Goal: Book appointment/travel/reservation

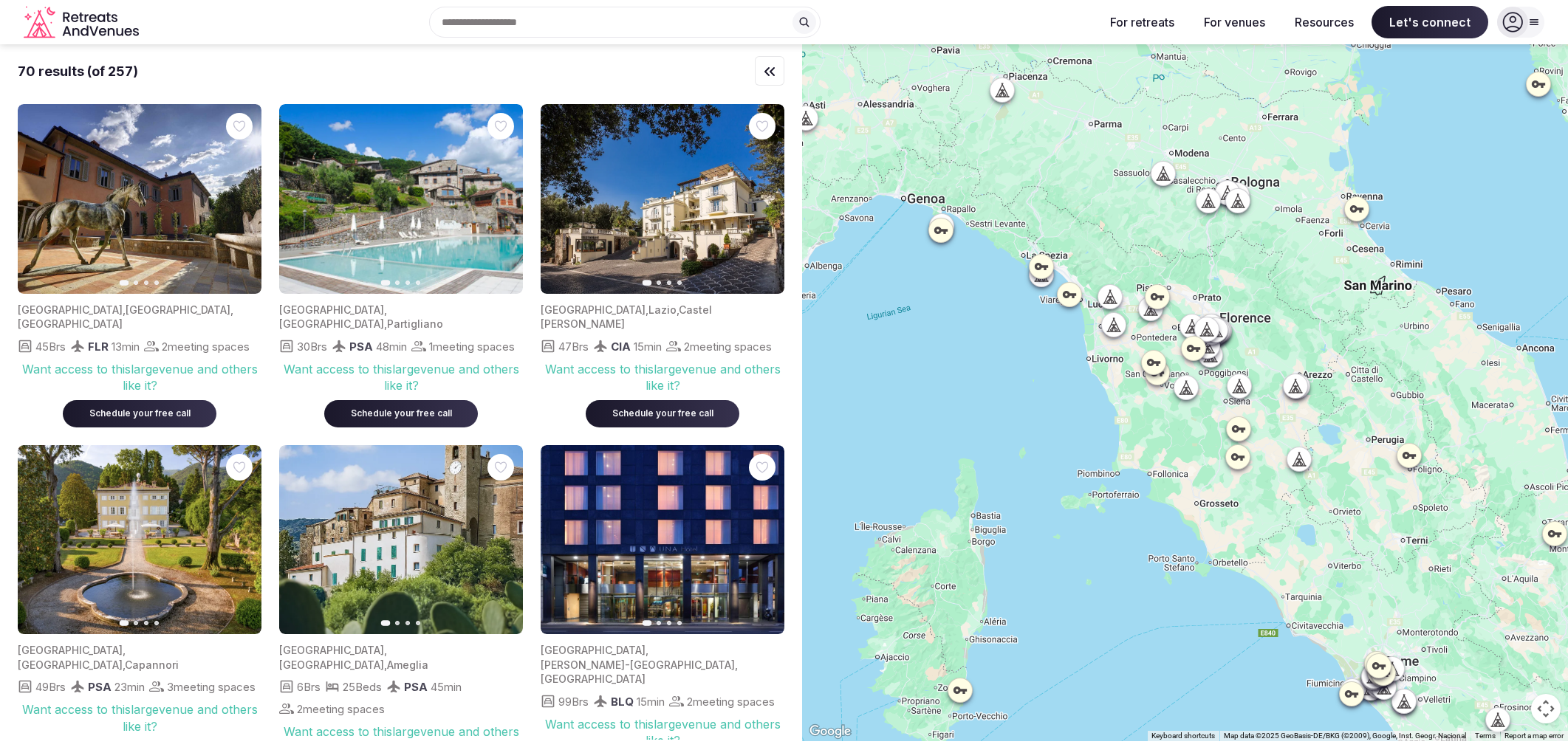
scroll to position [5338, 0]
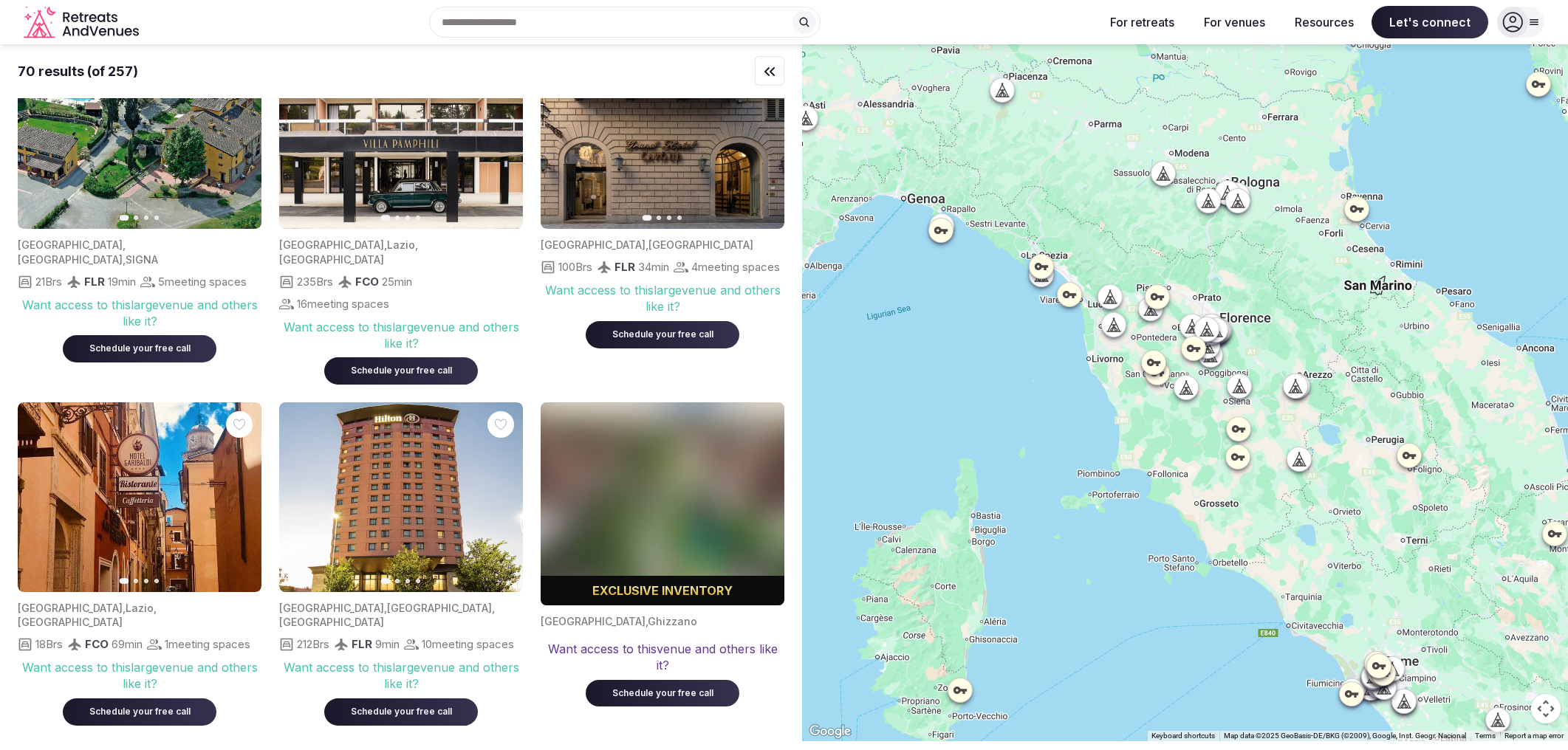
click at [46, 30] on icon "Retreats and Venues company logo" at bounding box center [82, 22] width 118 height 33
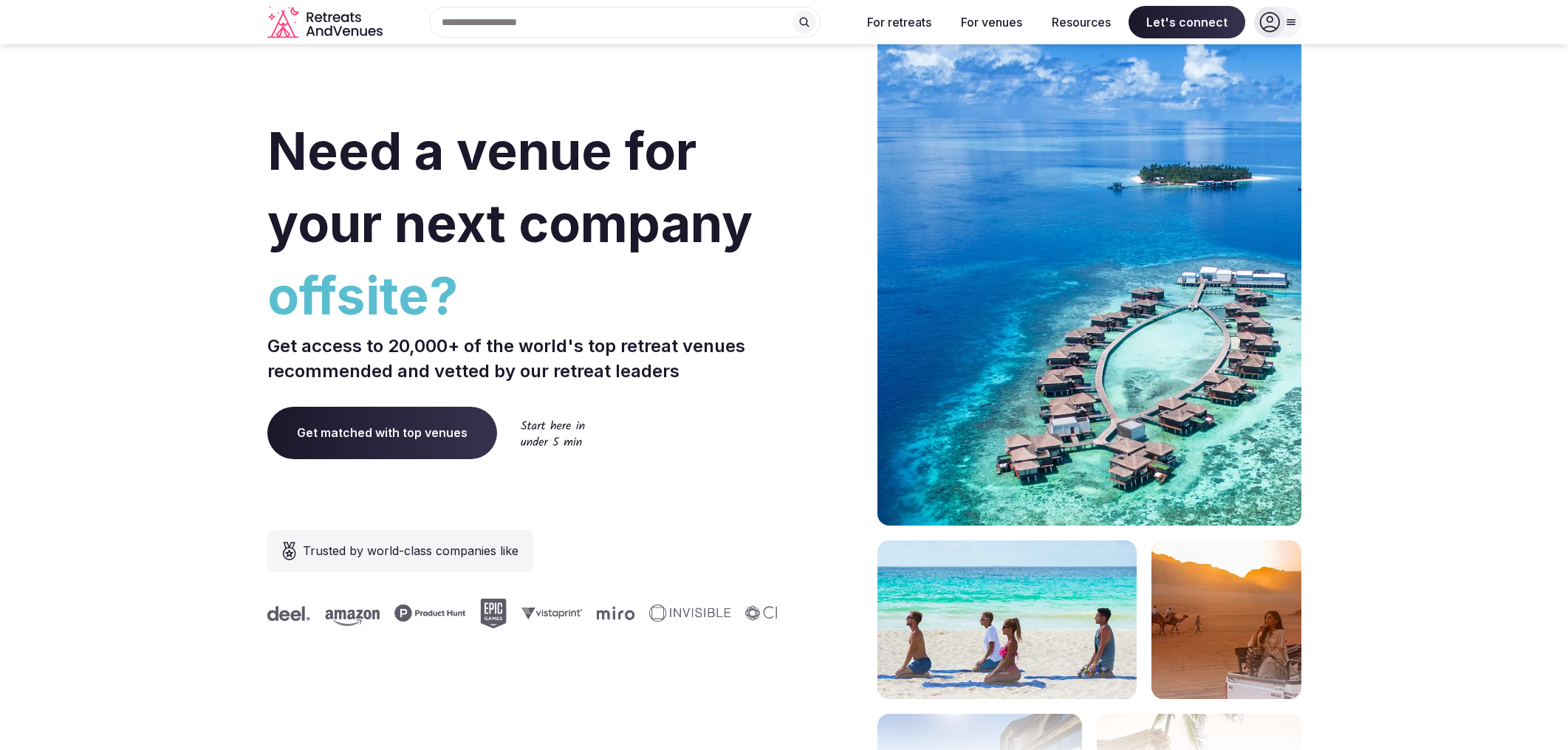
click at [570, 19] on div "Recent searches Panama Italy Itamaga, Ikorodu 104101, Lagos, Nigeria Search Pop…" at bounding box center [619, 22] width 461 height 31
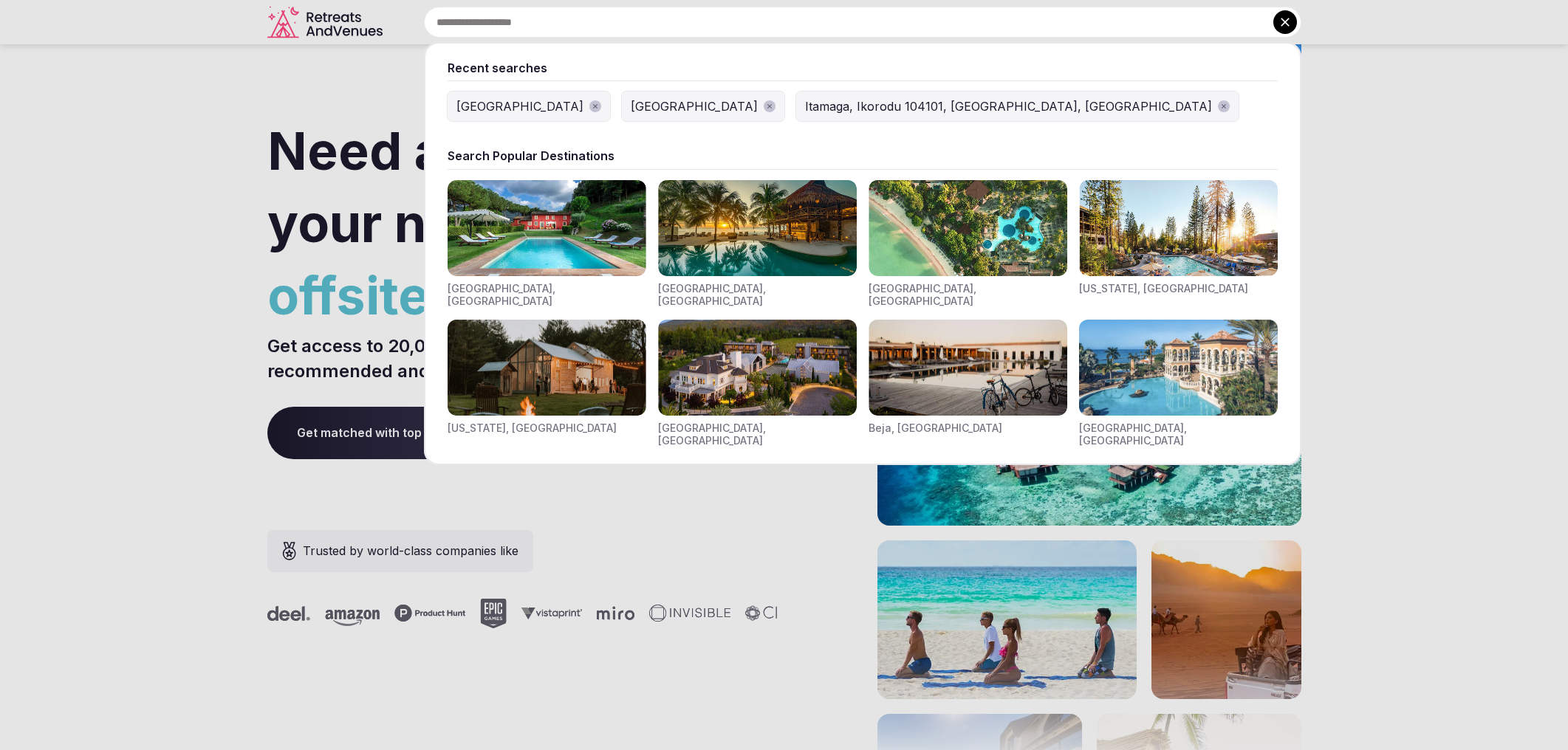
click at [159, 85] on div at bounding box center [784, 375] width 1568 height 750
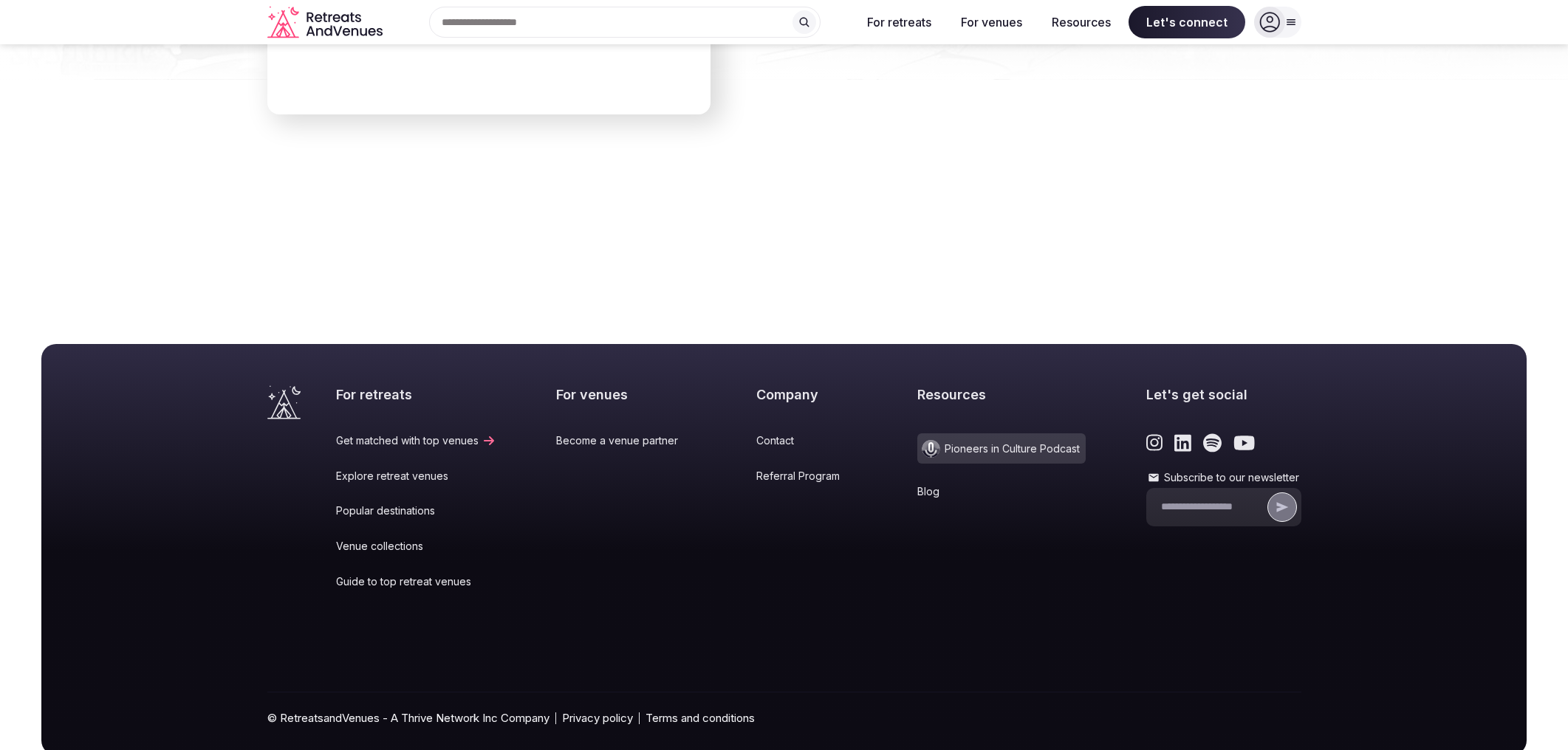
scroll to position [6038, 0]
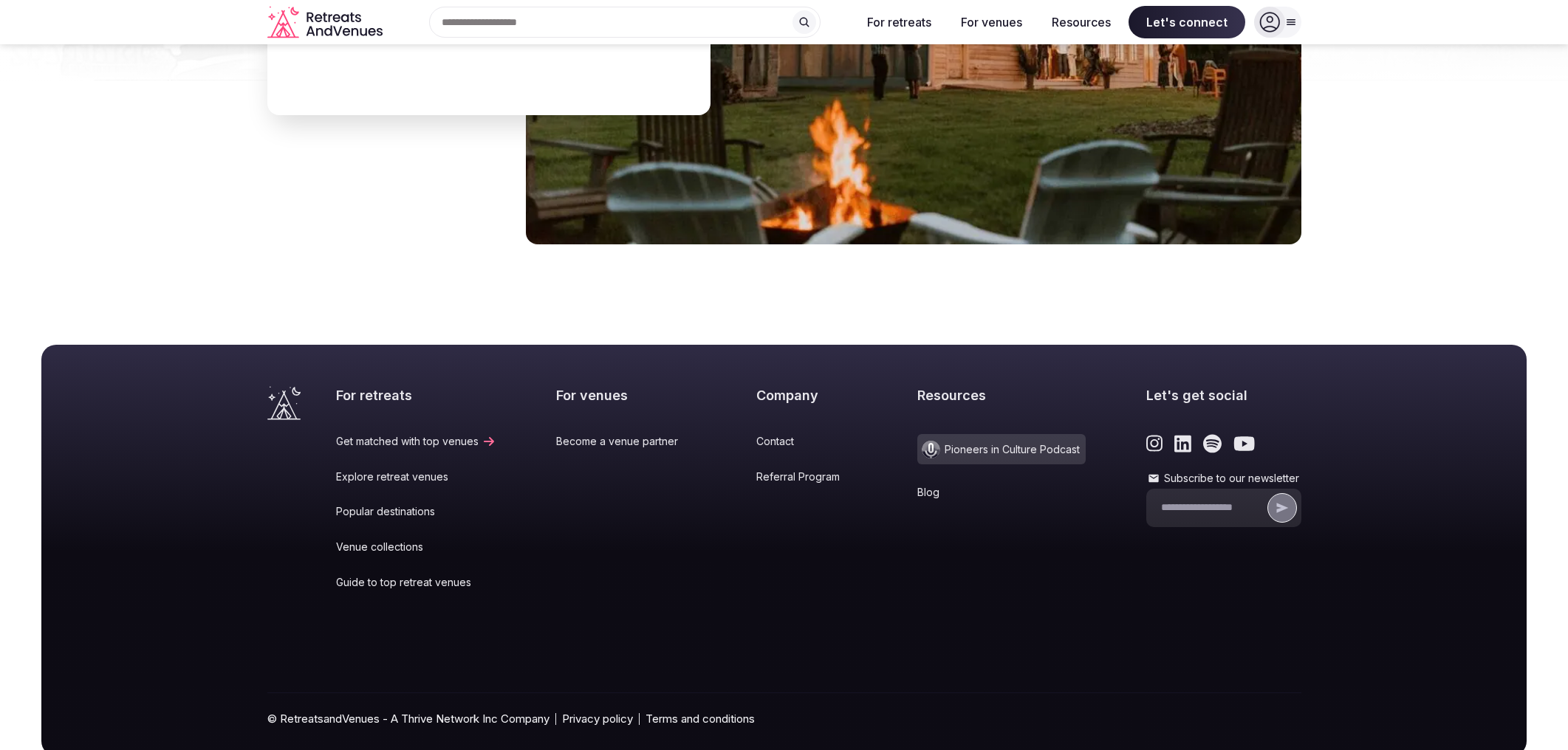
drag, startPoint x: 383, startPoint y: 500, endPoint x: 391, endPoint y: 501, distance: 8.1
click at [383, 540] on link "Venue collections" at bounding box center [416, 547] width 160 height 15
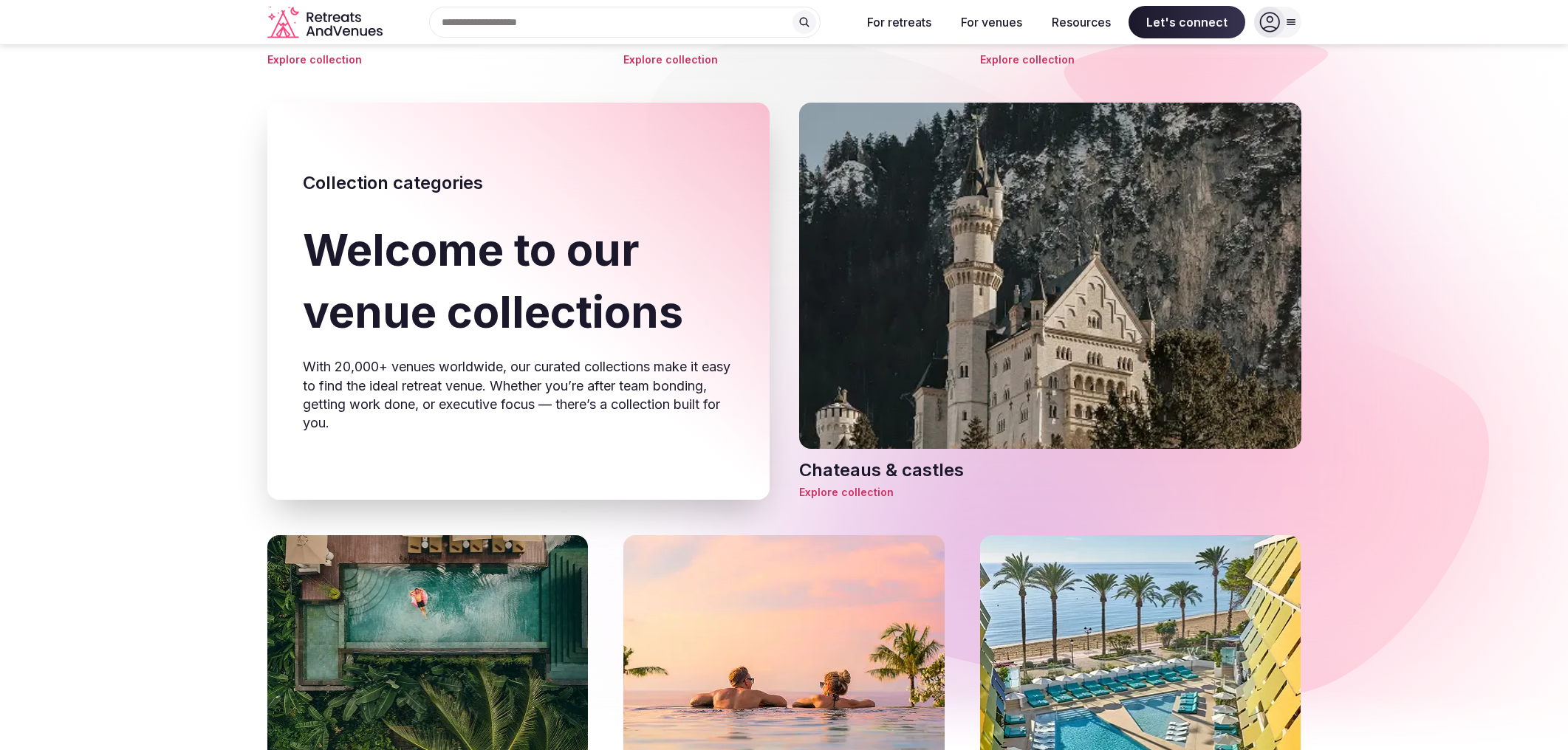
scroll to position [698, 0]
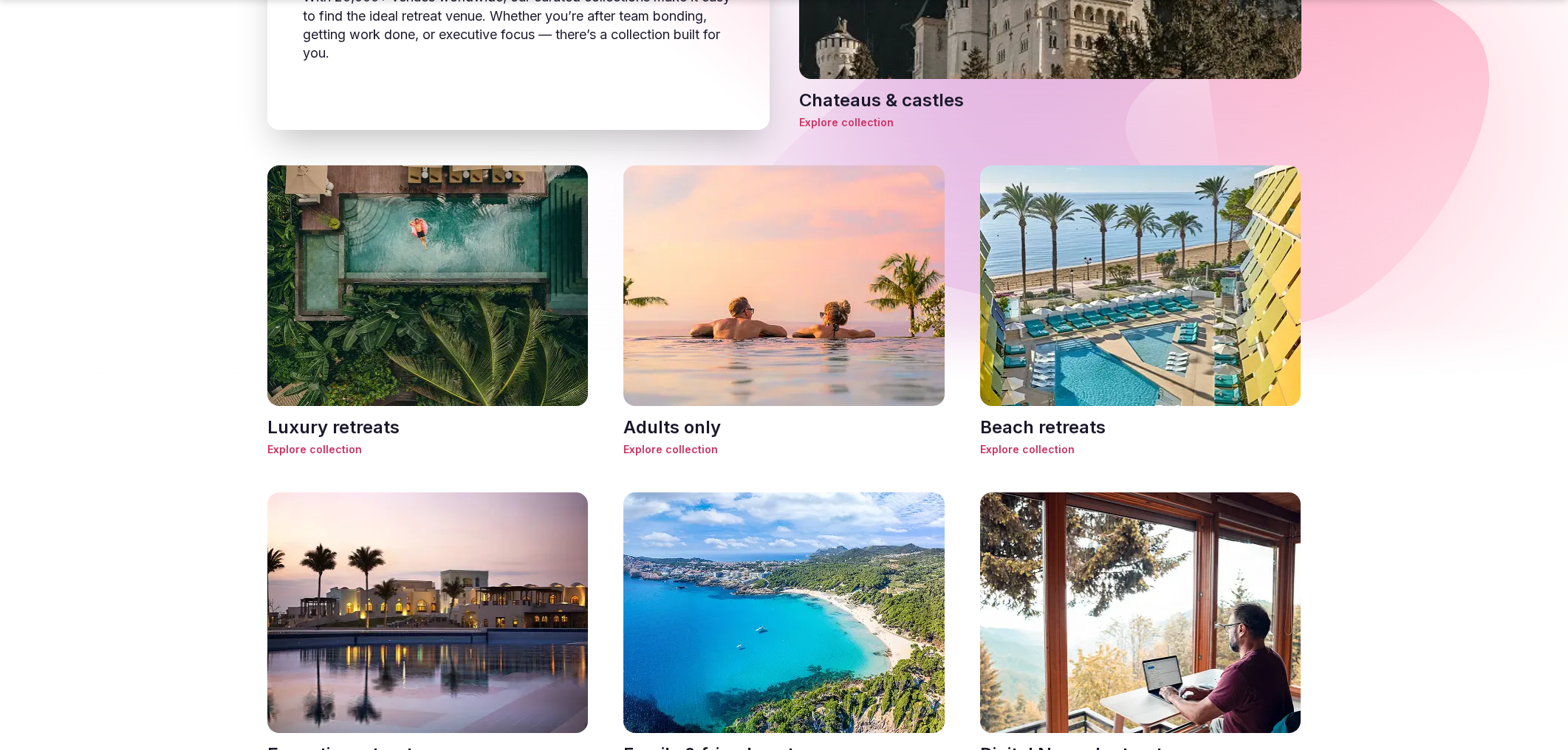
click at [452, 338] on img at bounding box center [428, 286] width 322 height 241
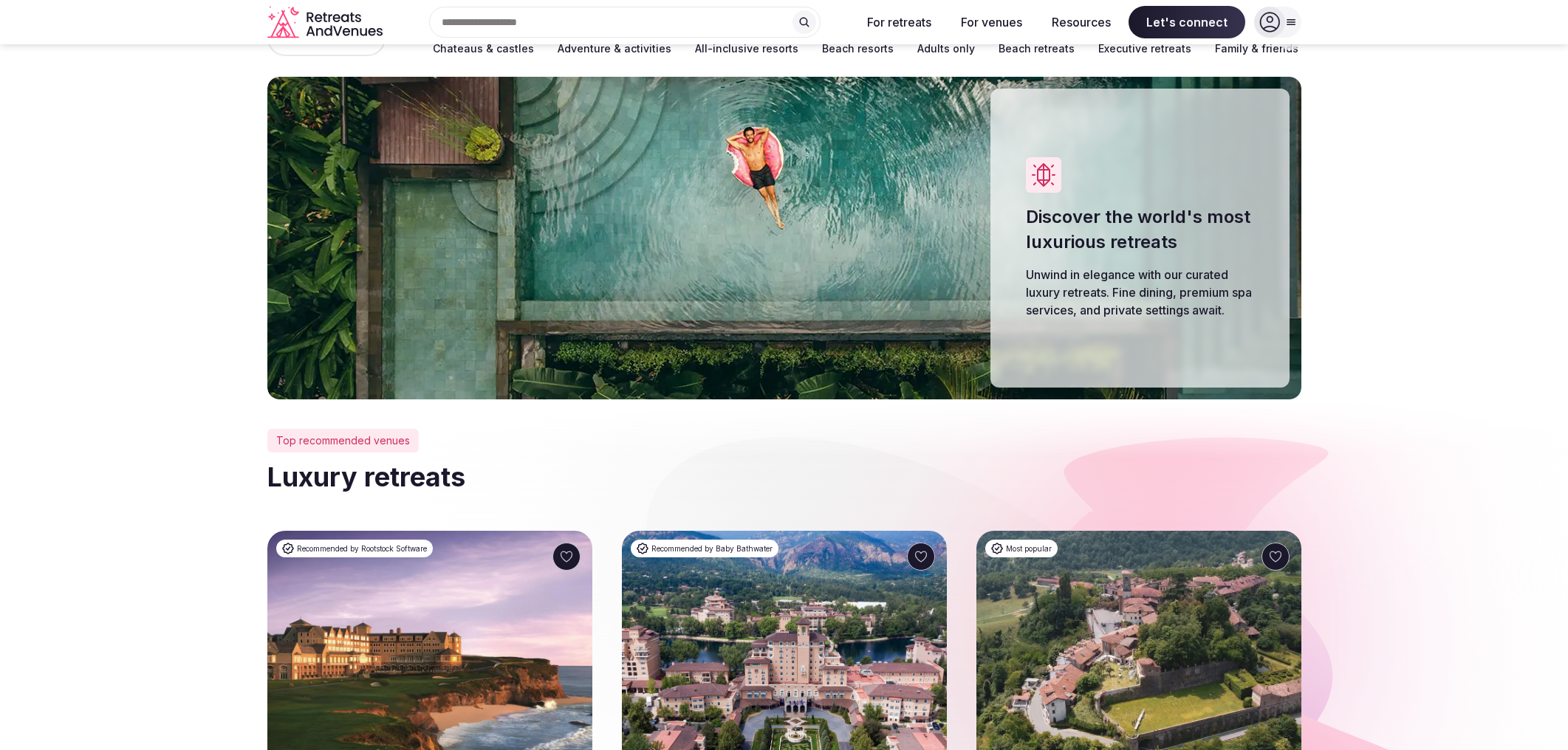
click at [403, 622] on div at bounding box center [430, 662] width 325 height 262
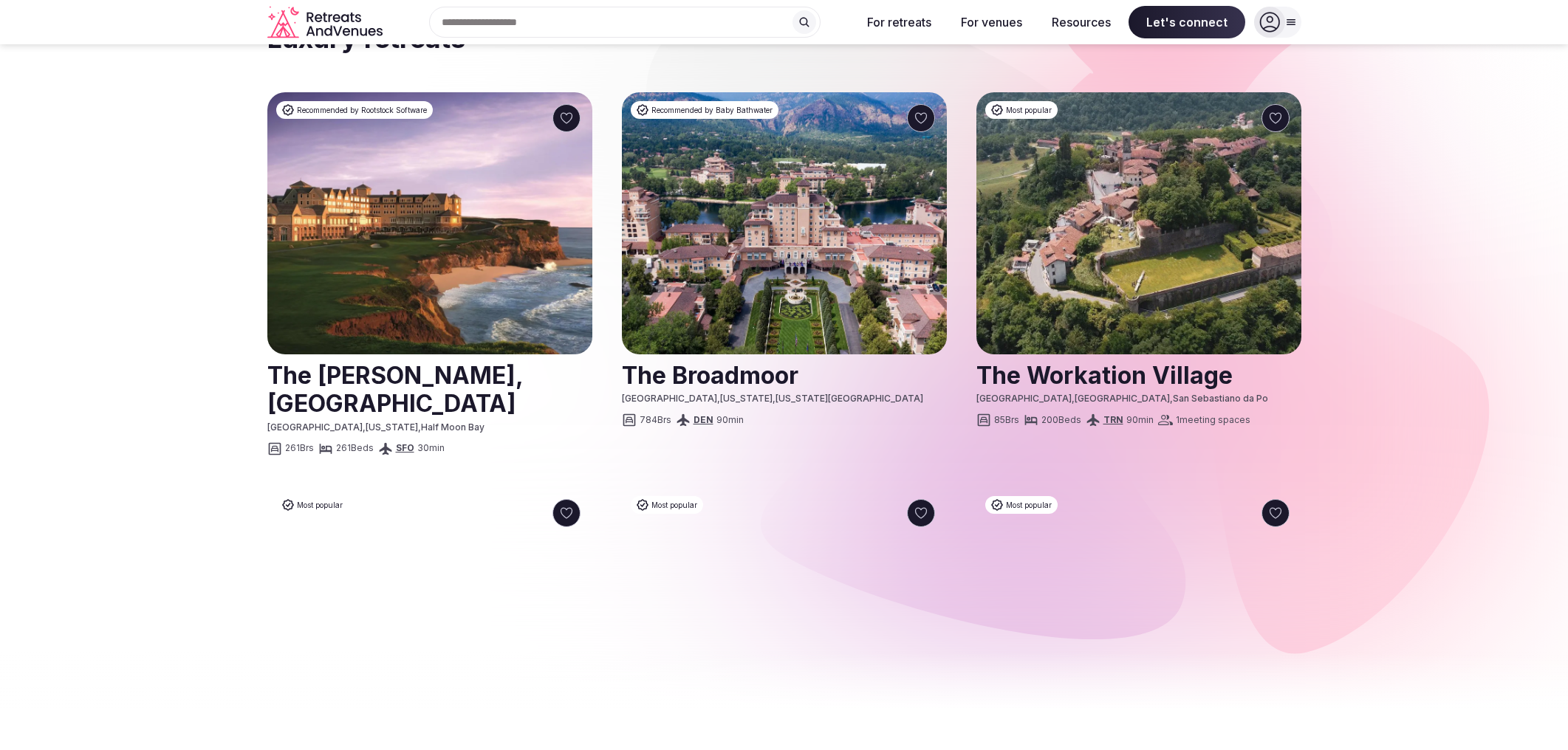
scroll to position [480, 0]
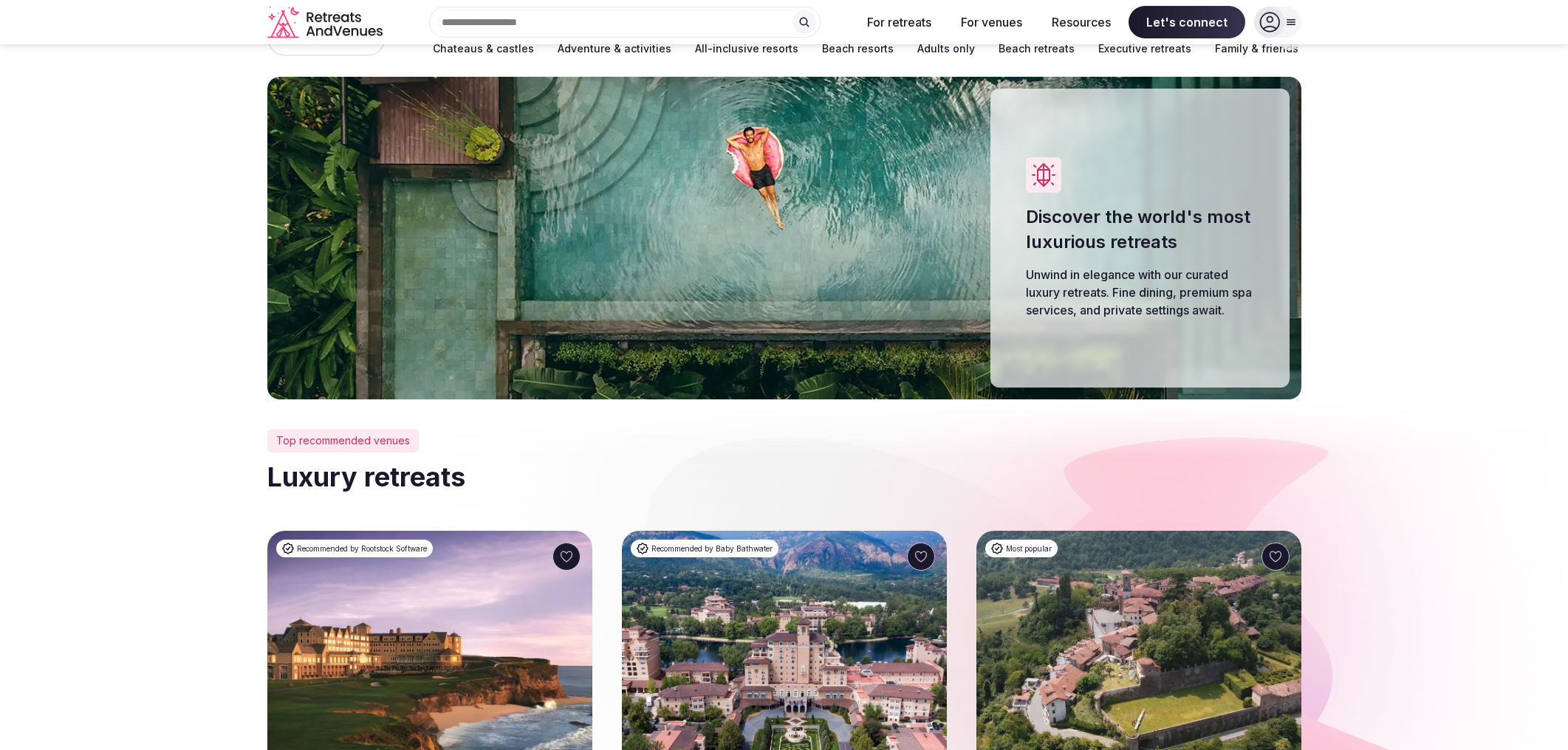
click at [414, 627] on div at bounding box center [430, 662] width 325 height 262
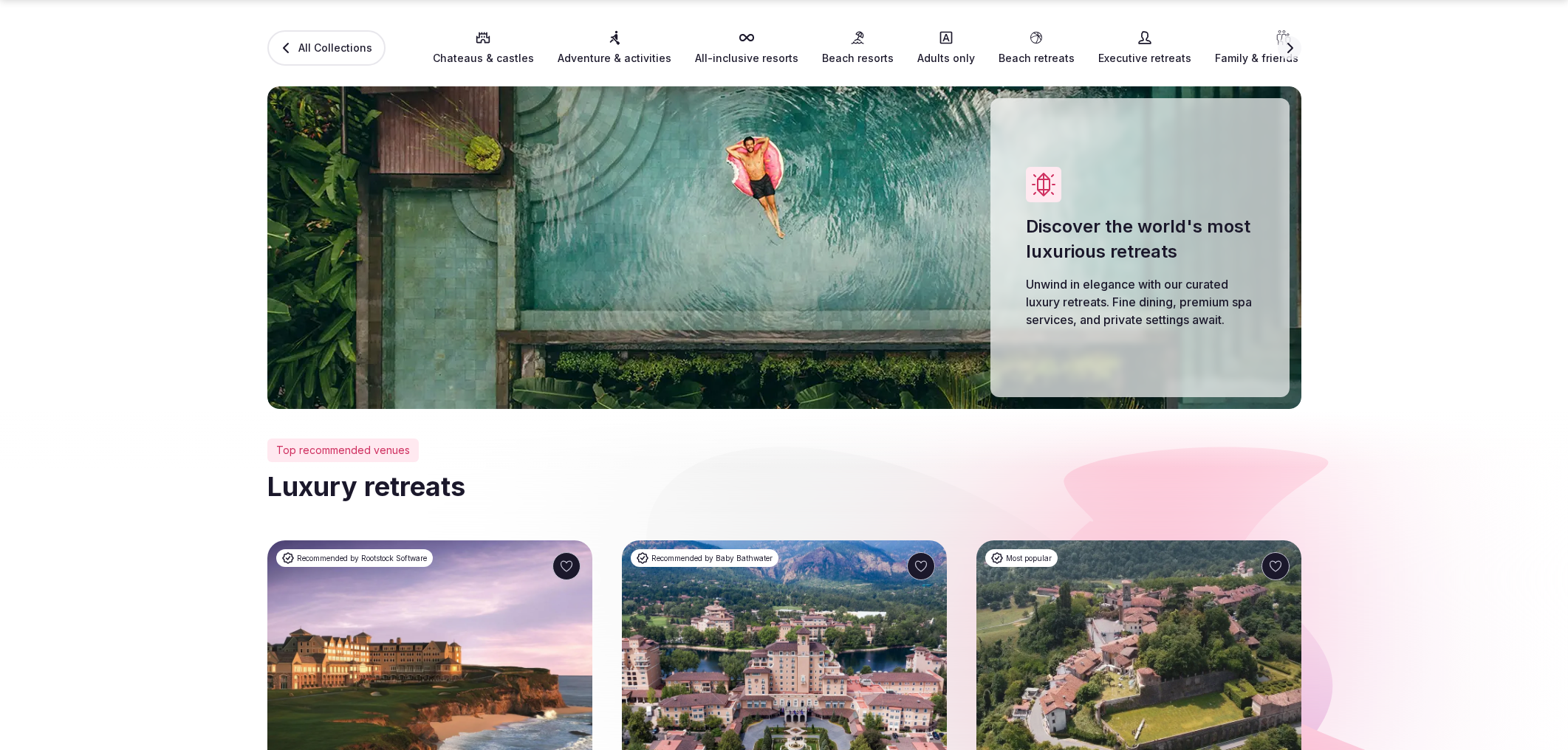
scroll to position [723, 0]
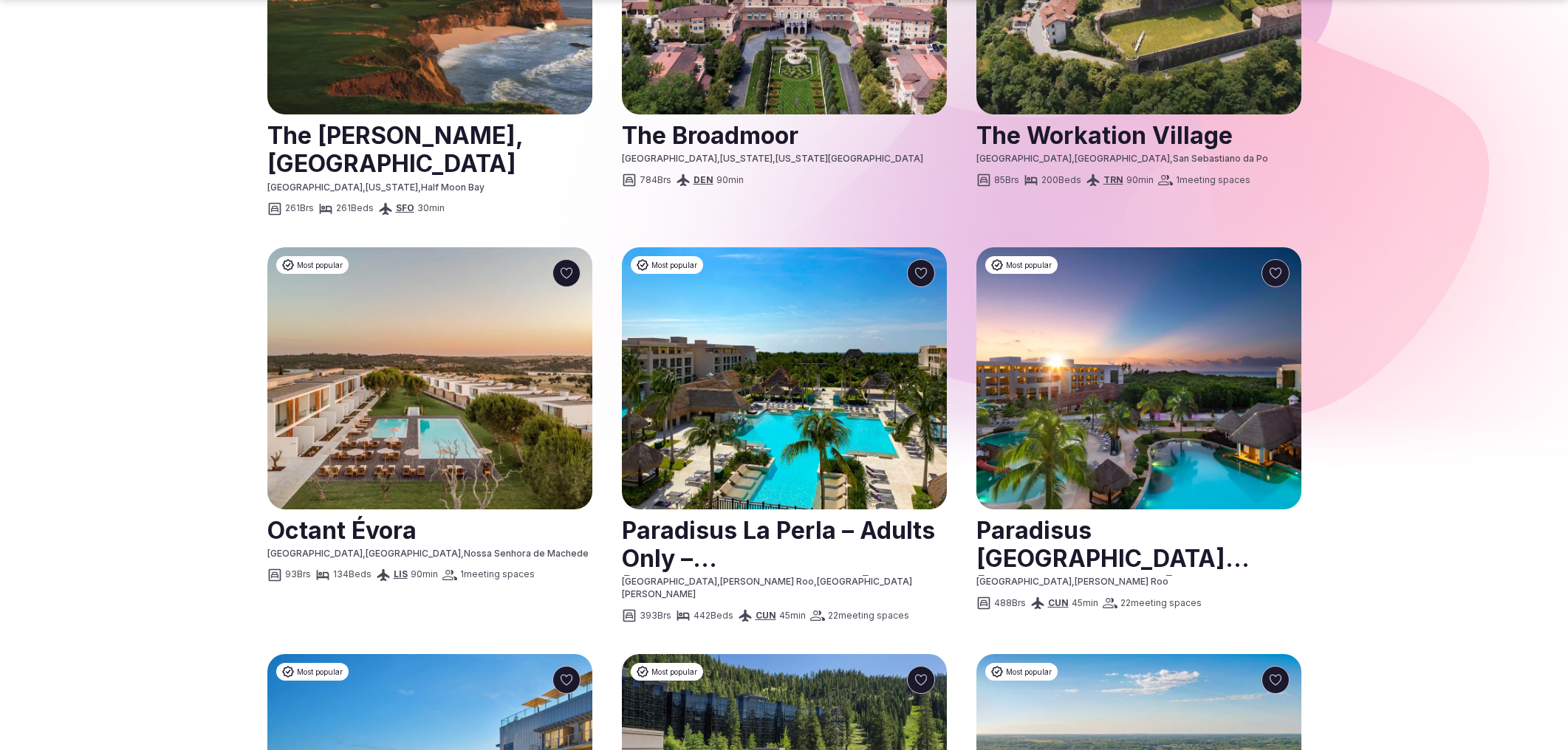
click at [342, 536] on link at bounding box center [430, 529] width 325 height 37
